Goal: Task Accomplishment & Management: Use online tool/utility

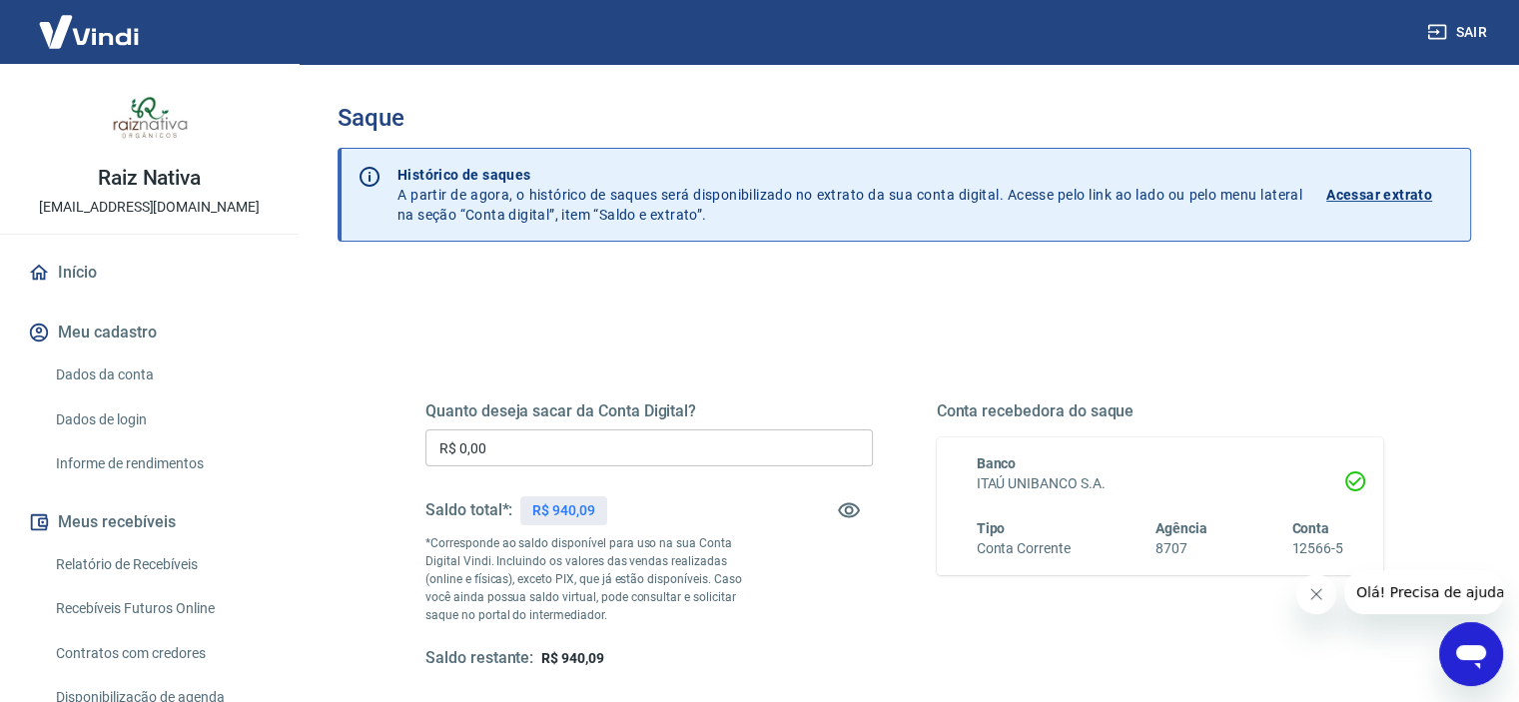
click at [597, 440] on input "R$ 0,00" at bounding box center [648, 447] width 447 height 37
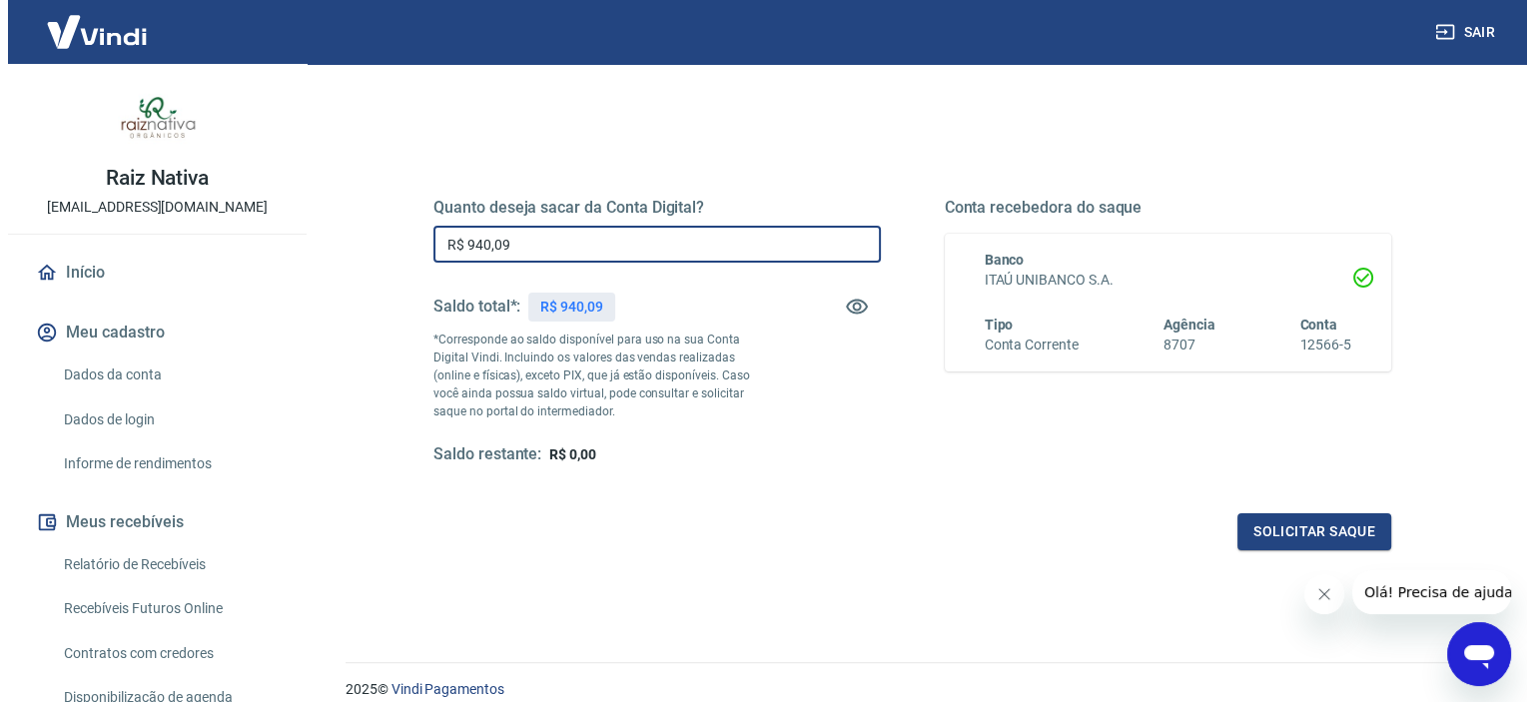
scroll to position [284, 0]
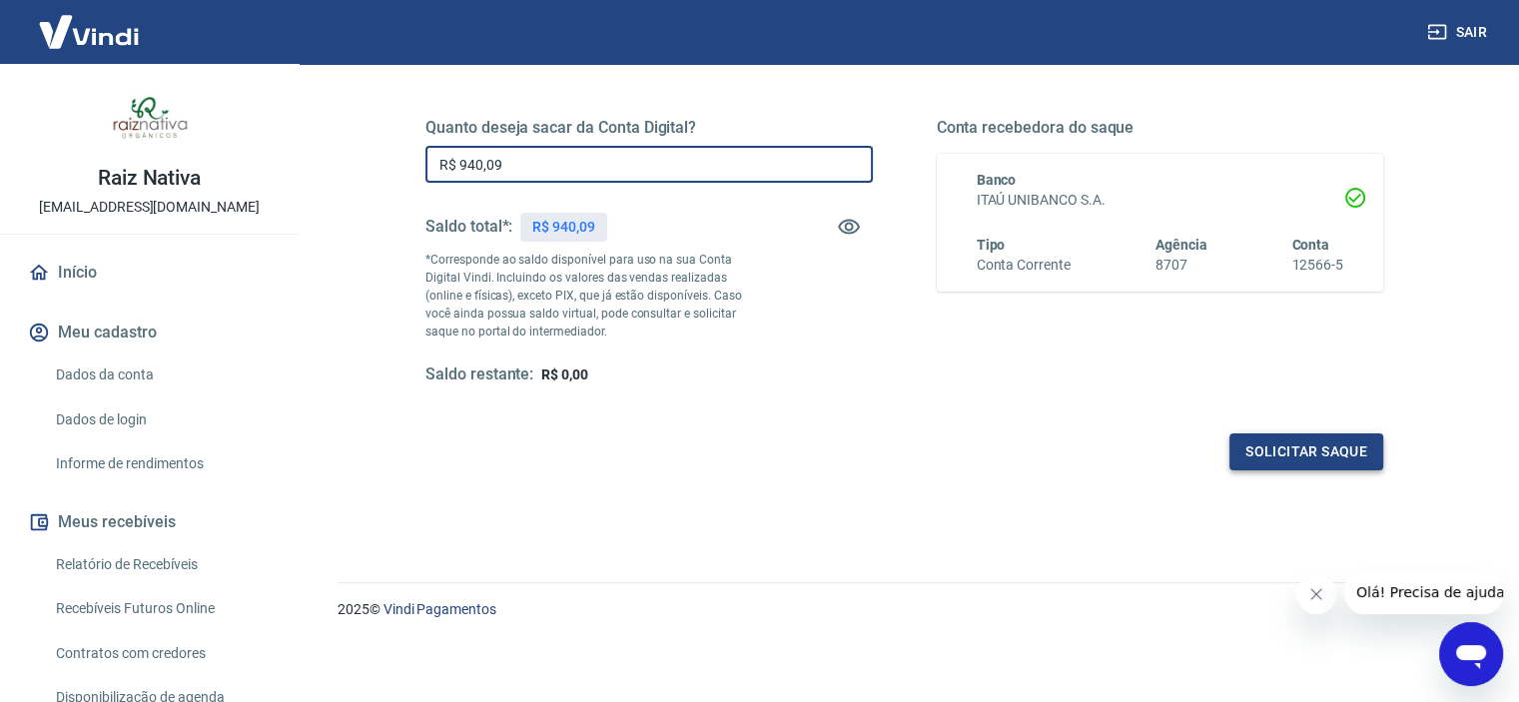
type input "R$ 940,09"
click at [1306, 442] on button "Solicitar saque" at bounding box center [1306, 451] width 154 height 37
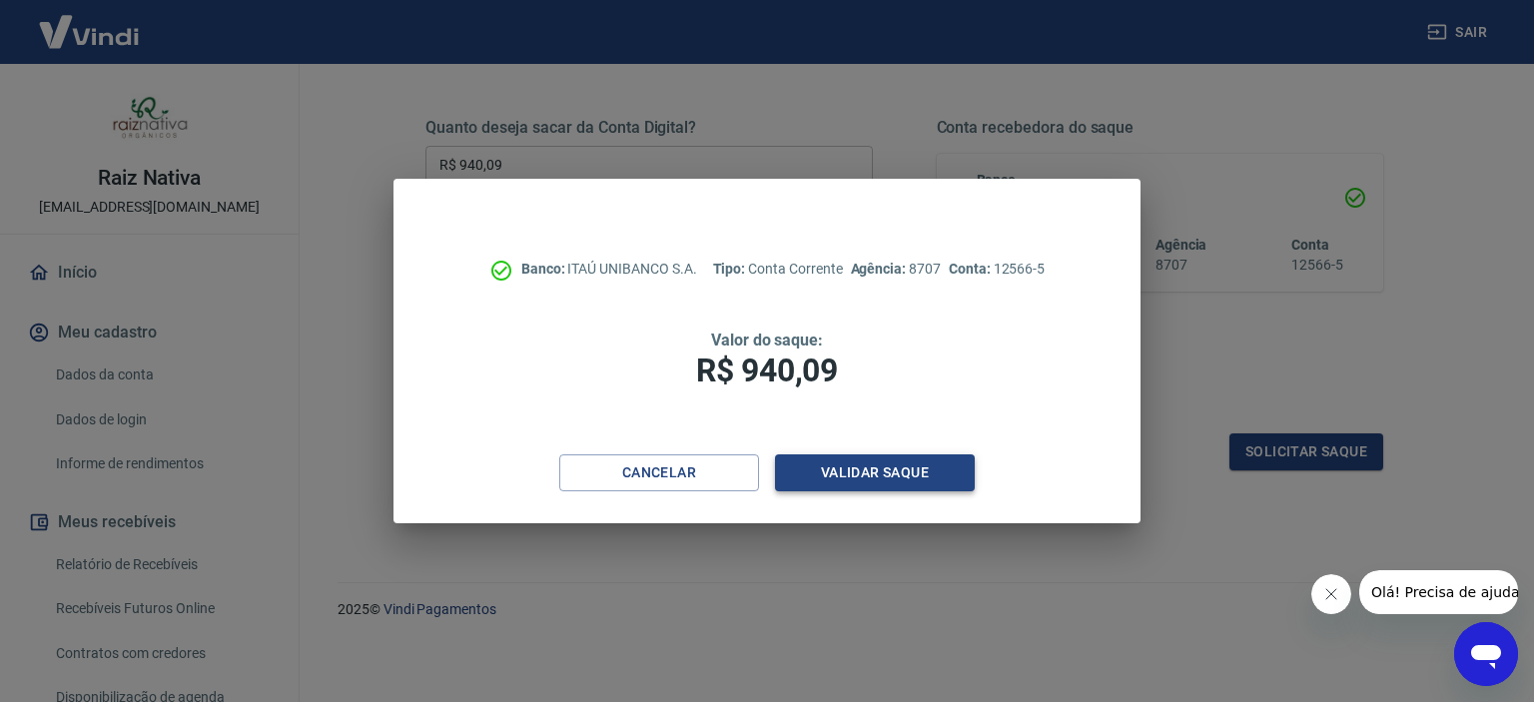
click at [915, 468] on button "Validar saque" at bounding box center [875, 472] width 200 height 37
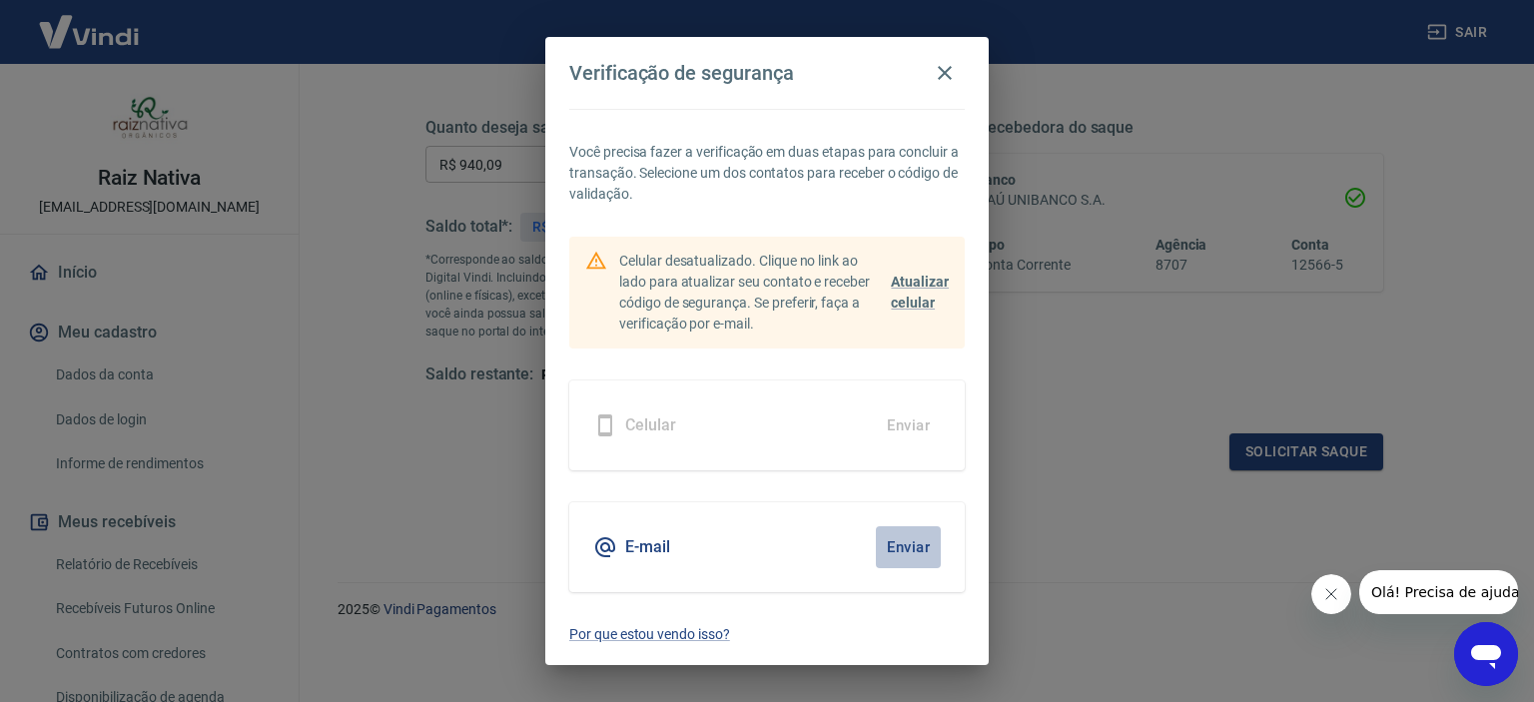
click at [905, 550] on button "Enviar" at bounding box center [908, 547] width 65 height 42
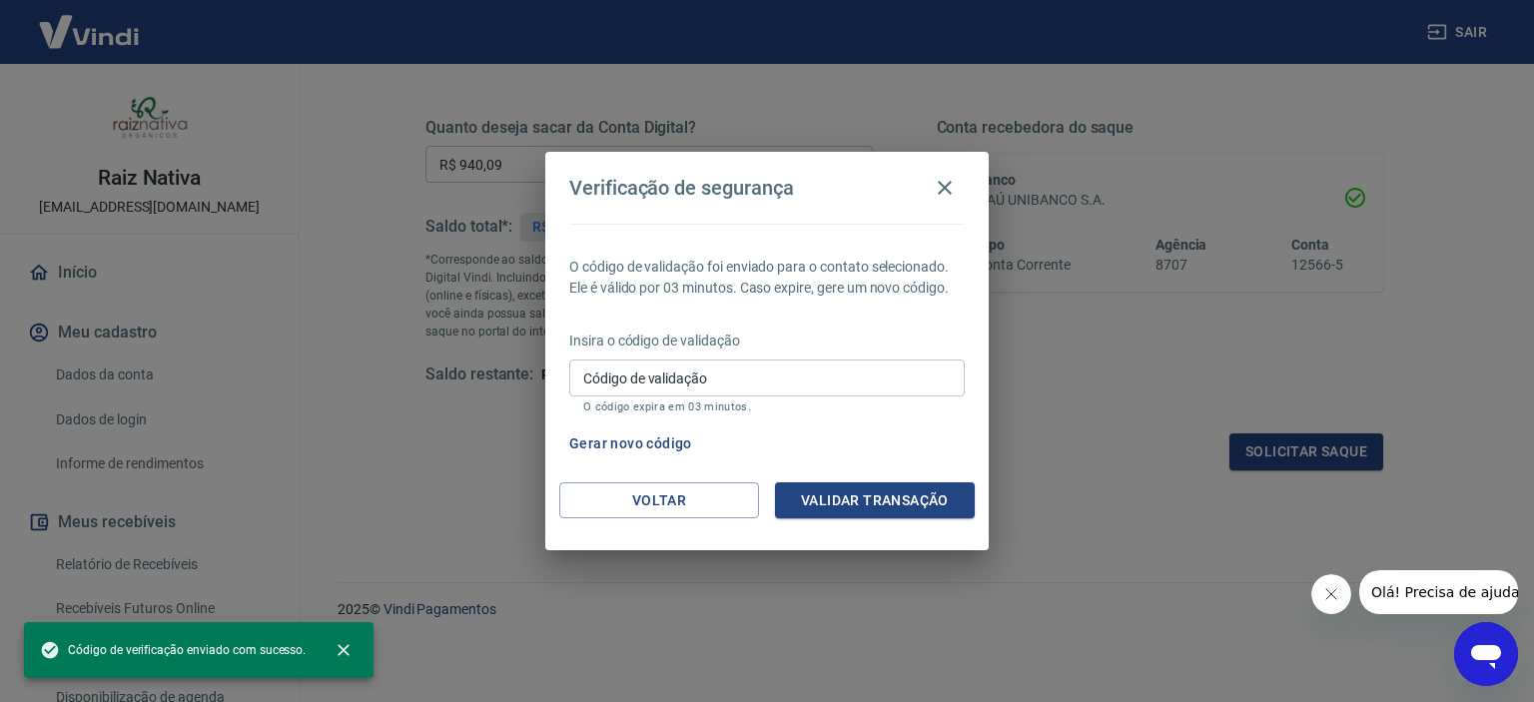
click at [843, 370] on input "Código de validação" at bounding box center [766, 377] width 395 height 37
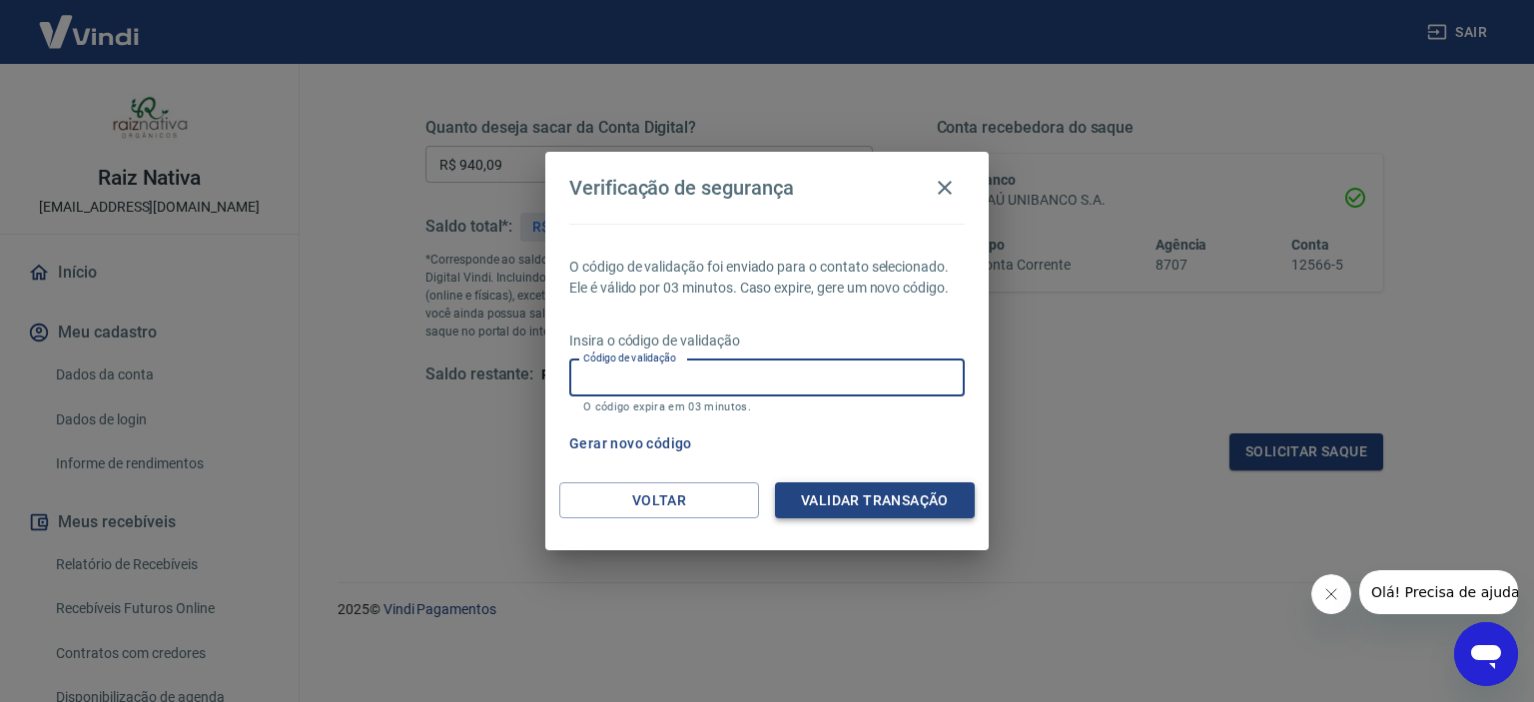
paste input "474015"
type input "474015"
click at [858, 490] on button "Validar transação" at bounding box center [875, 500] width 200 height 37
